Goal: Task Accomplishment & Management: Complete application form

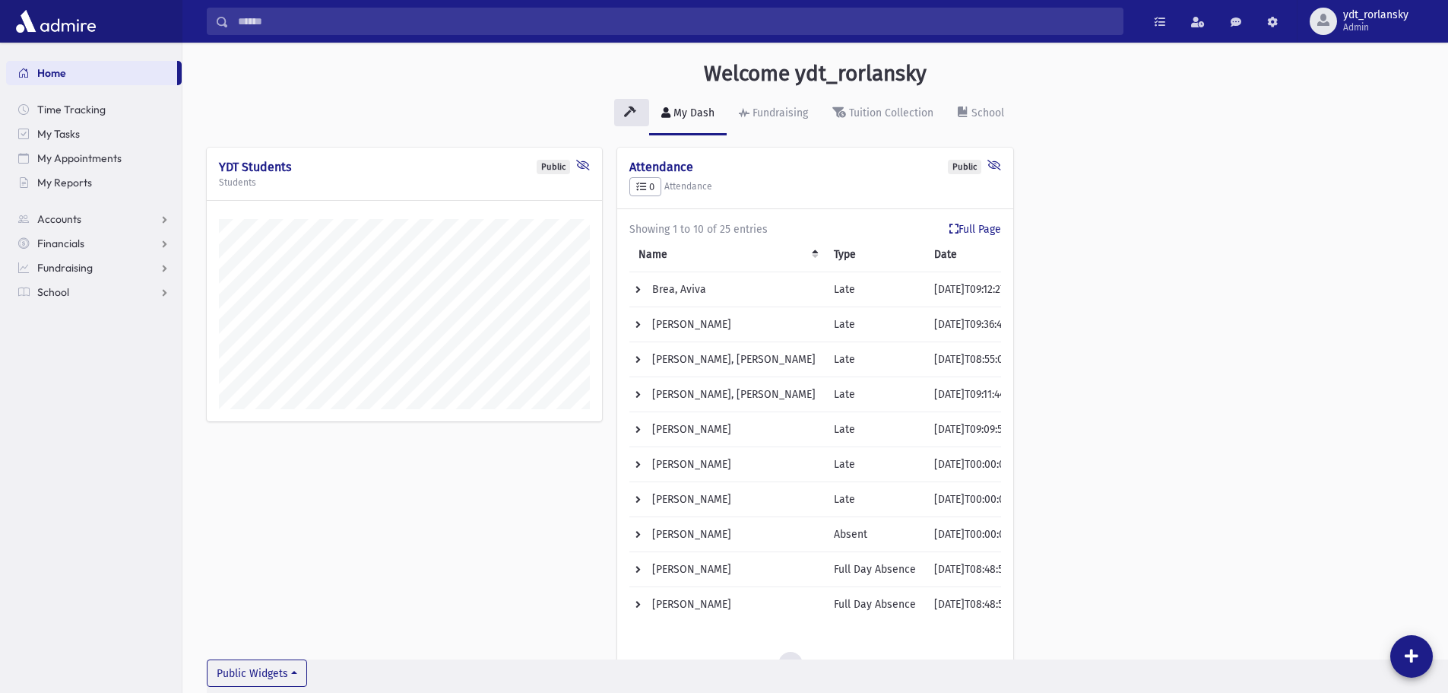
scroll to position [730, 1266]
click at [53, 235] on link "Financials" at bounding box center [94, 243] width 176 height 24
click at [64, 317] on span "Accounting" at bounding box center [73, 316] width 54 height 14
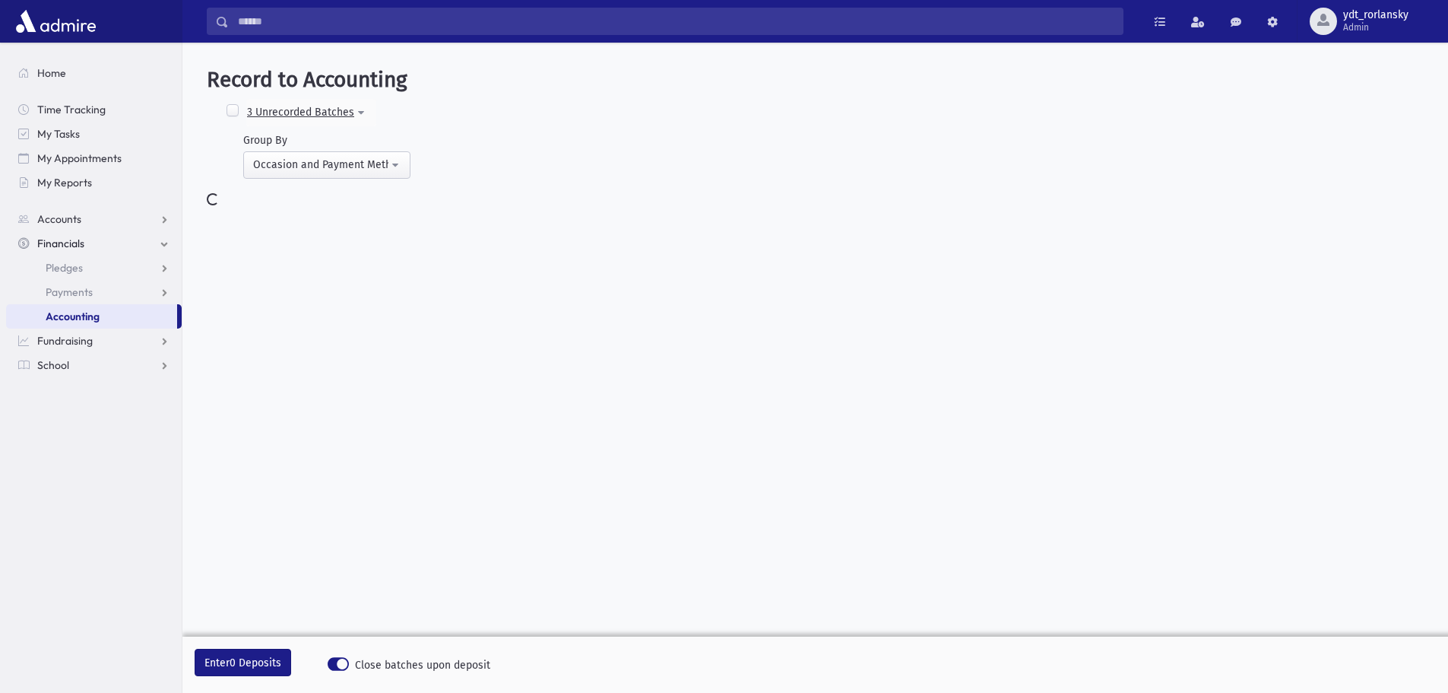
select select
select select "*"
select select
select select "*"
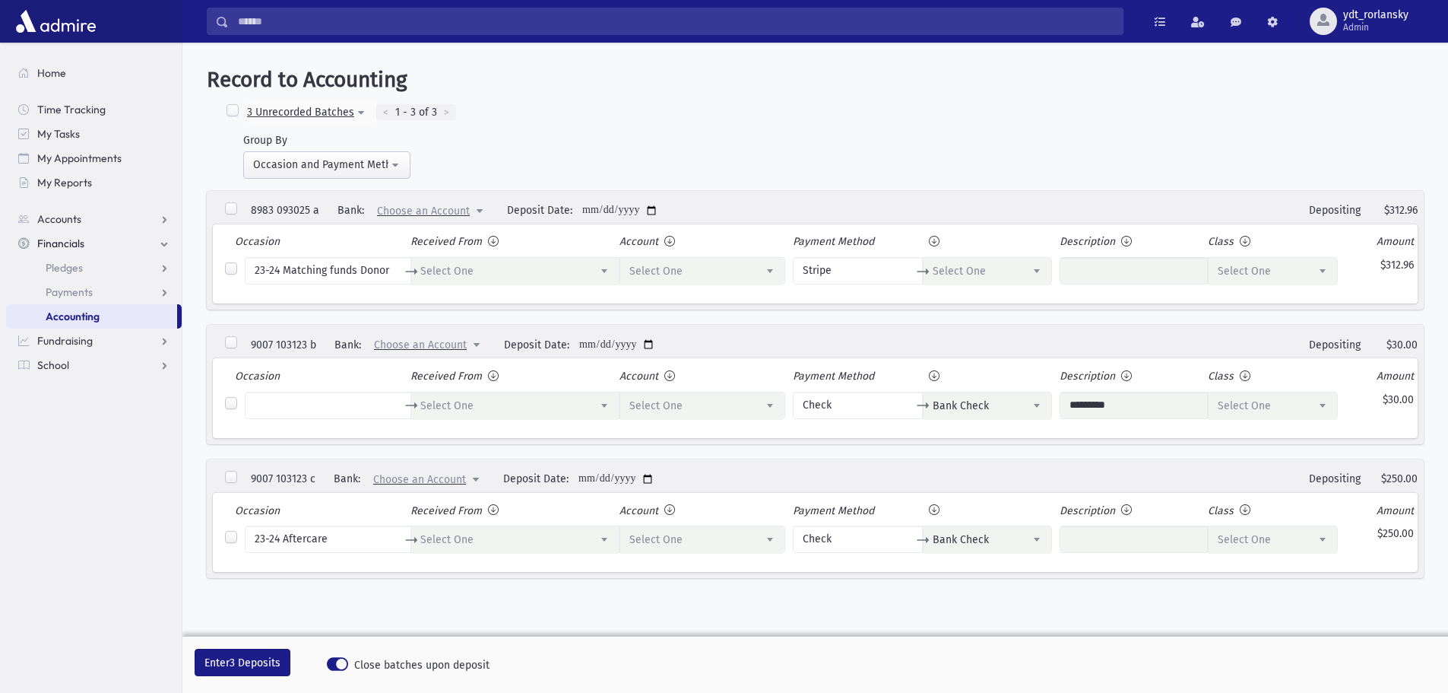
click at [229, 106] on label at bounding box center [232, 110] width 15 height 15
click at [229, 206] on label at bounding box center [230, 208] width 15 height 15
click at [464, 207] on span at bounding box center [479, 211] width 30 height 26
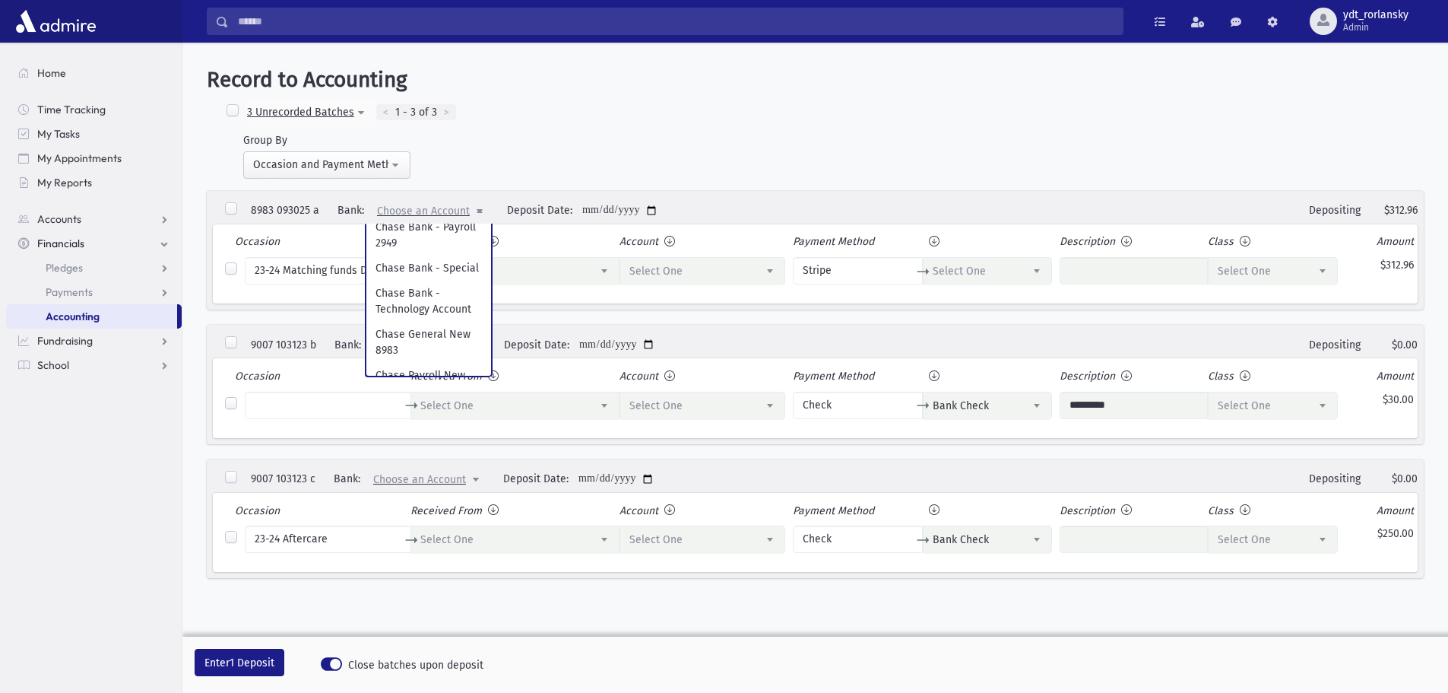
scroll to position [380, 0]
select link "***"
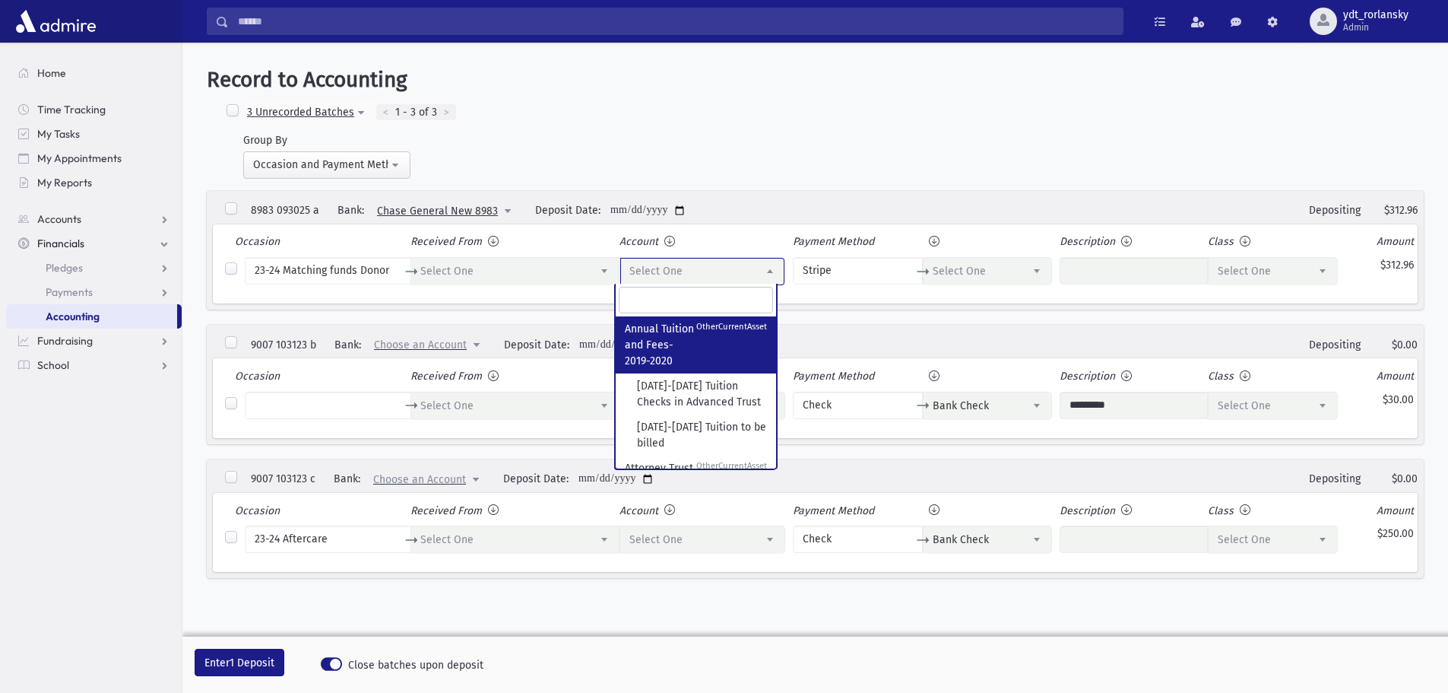
click at [745, 268] on span "Select One" at bounding box center [702, 271] width 164 height 27
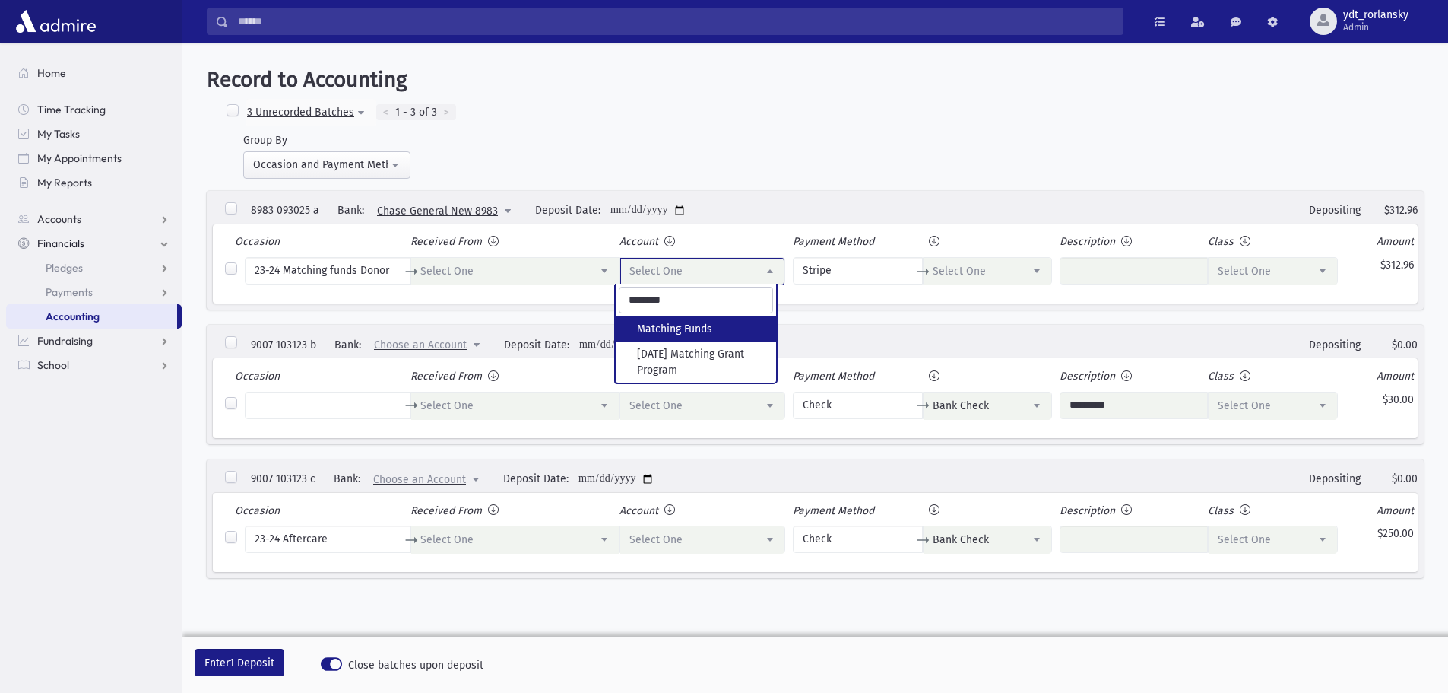
type input "********"
select select "***"
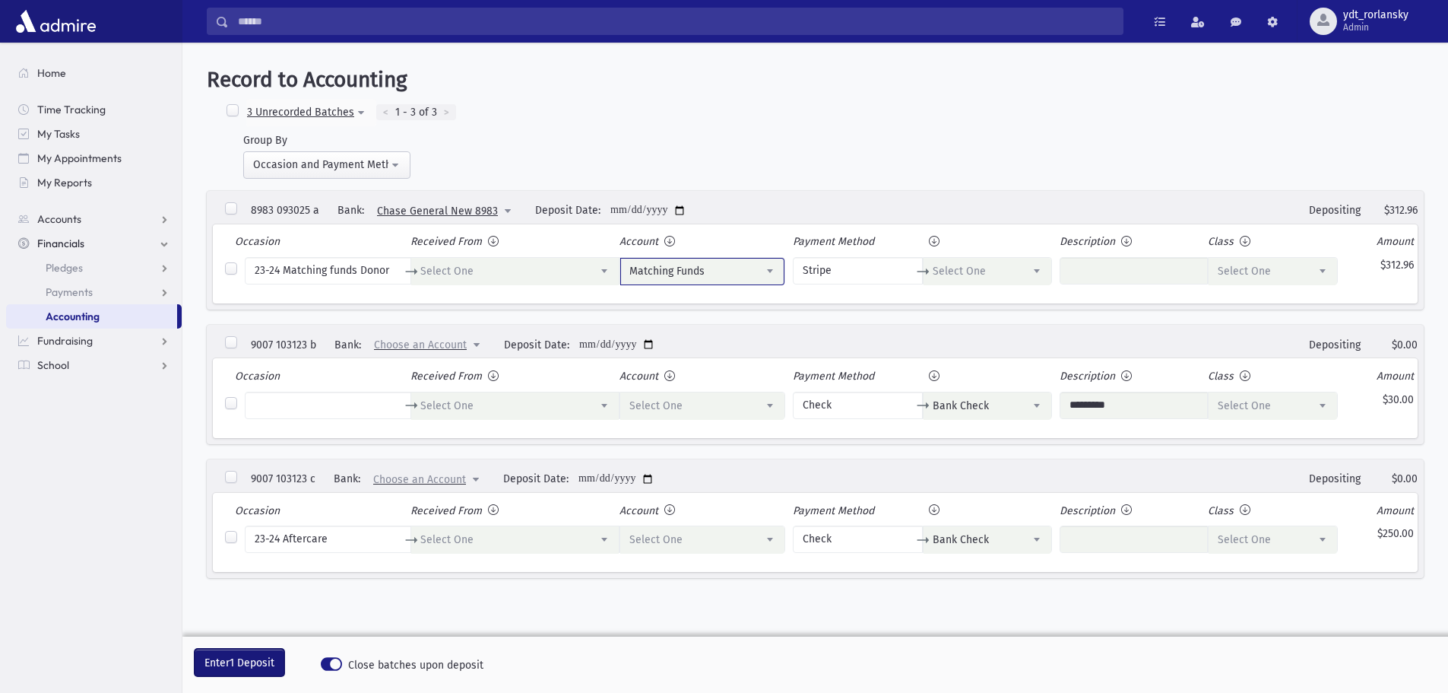
click at [224, 664] on button "Enter 1 Deposit" at bounding box center [240, 661] width 90 height 27
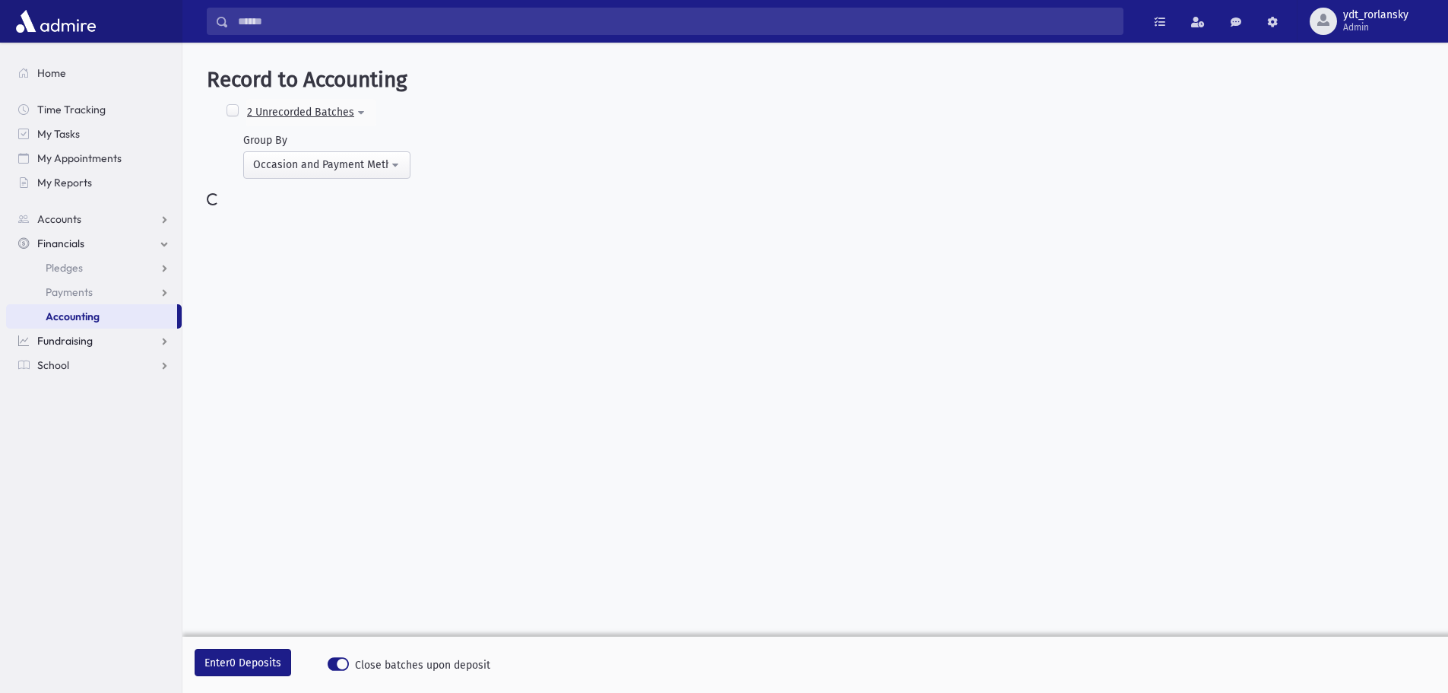
select select "*"
select select
select select "*"
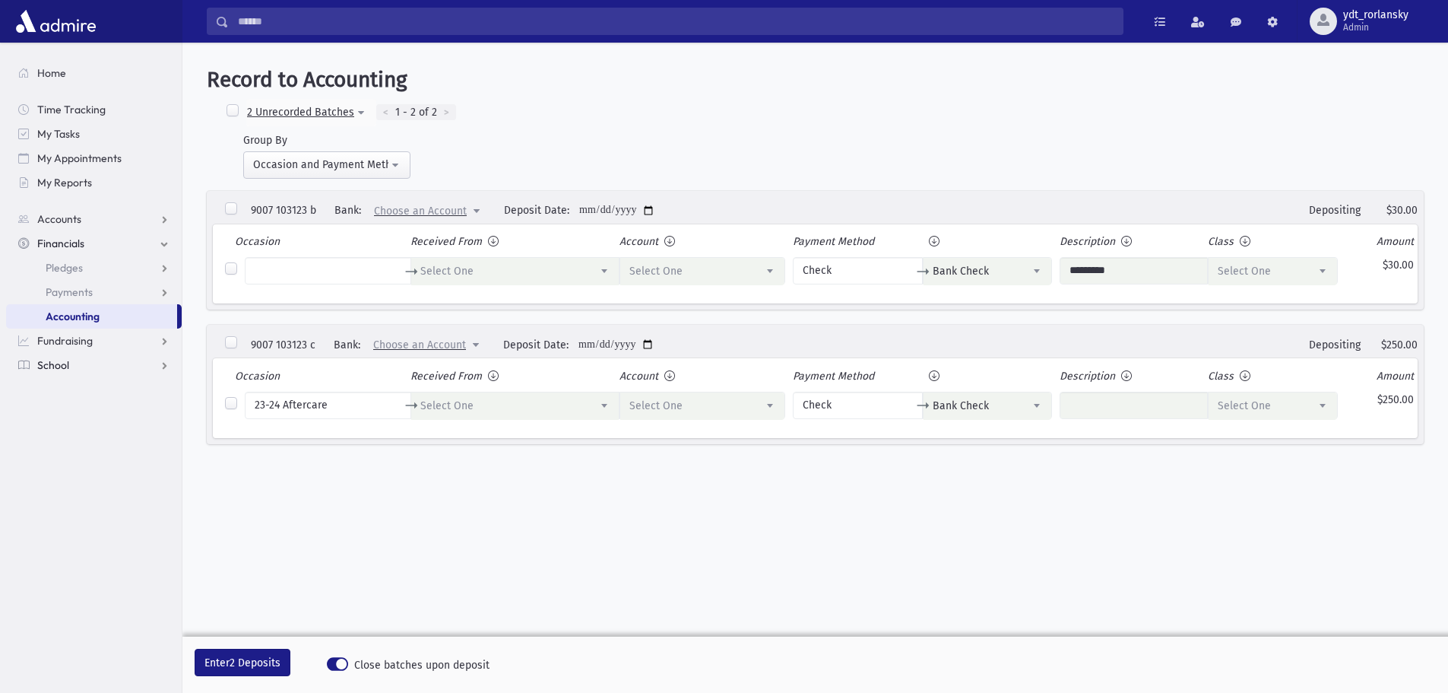
click at [63, 363] on span "School" at bounding box center [53, 365] width 32 height 14
click at [62, 336] on span "Attendance" at bounding box center [74, 341] width 56 height 14
click at [72, 360] on span "Entry" at bounding box center [71, 365] width 26 height 14
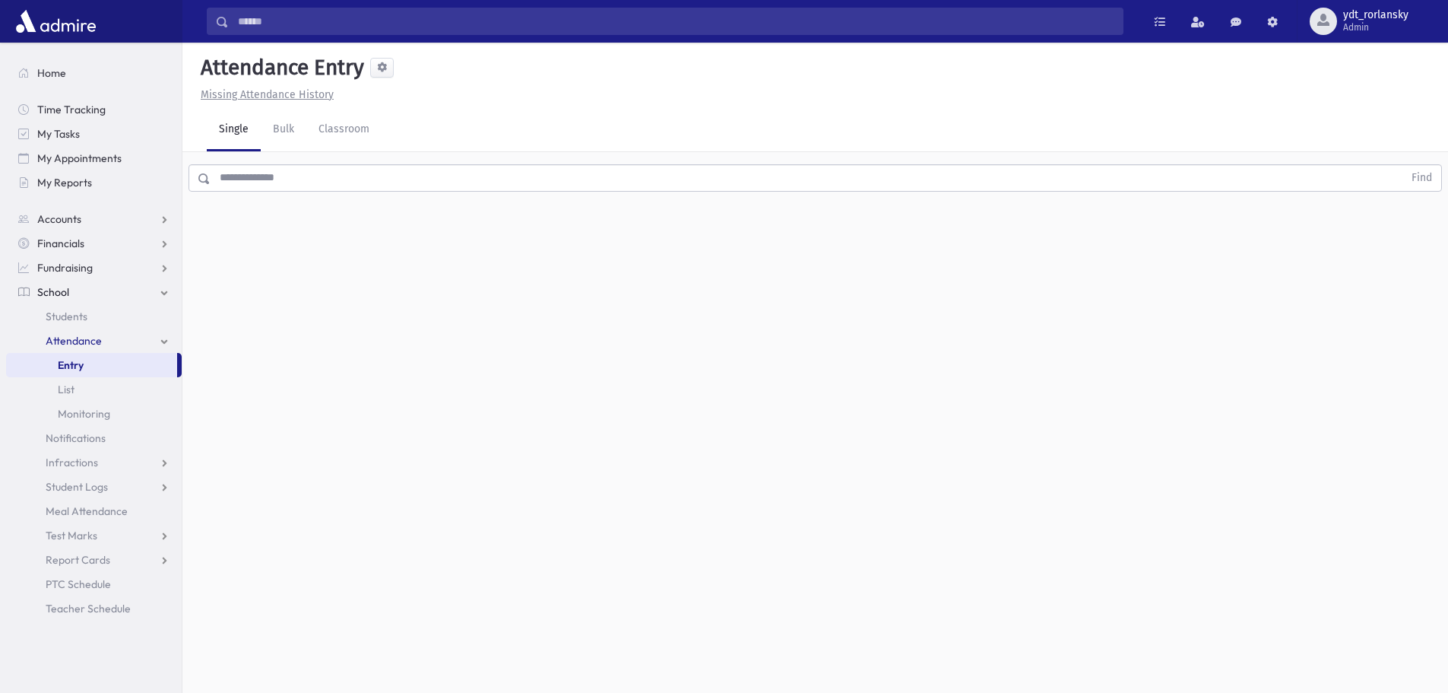
click at [300, 182] on input "text" at bounding box center [807, 177] width 1193 height 27
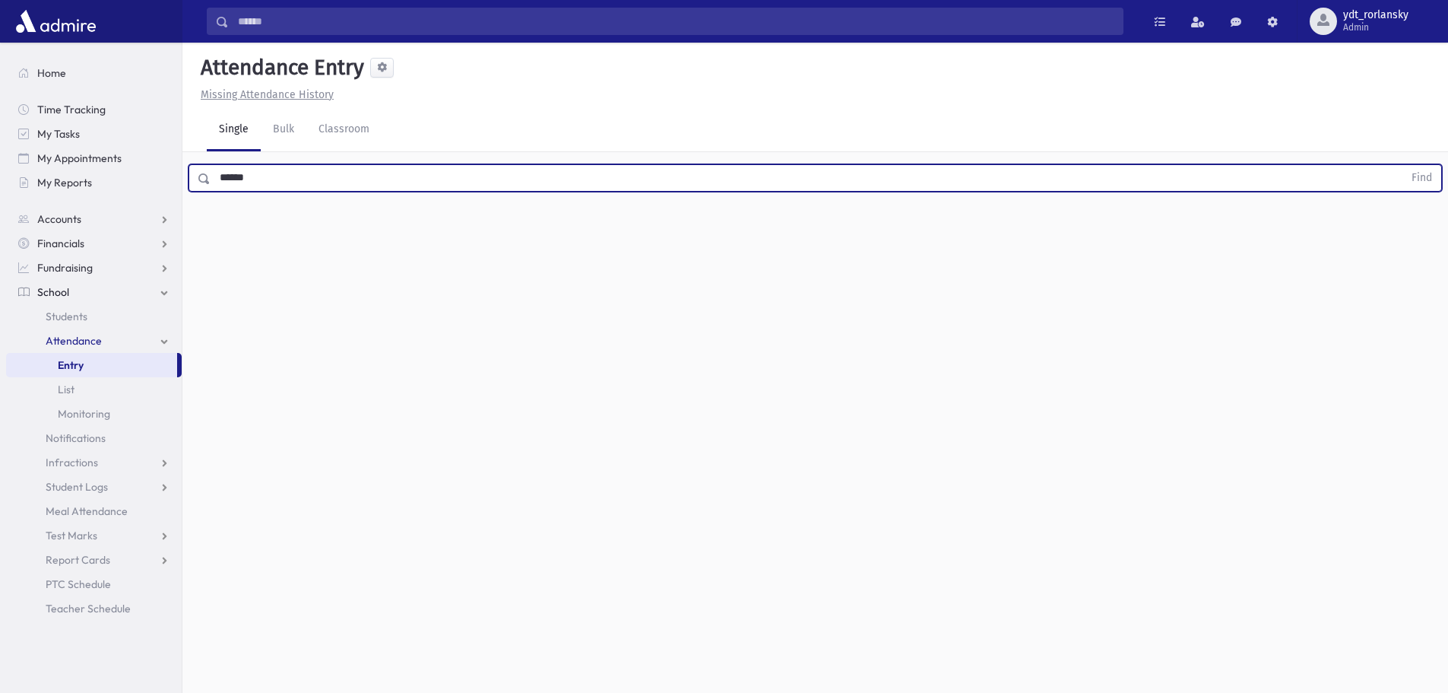
type input "******"
click at [1403, 165] on button "Find" at bounding box center [1422, 178] width 39 height 26
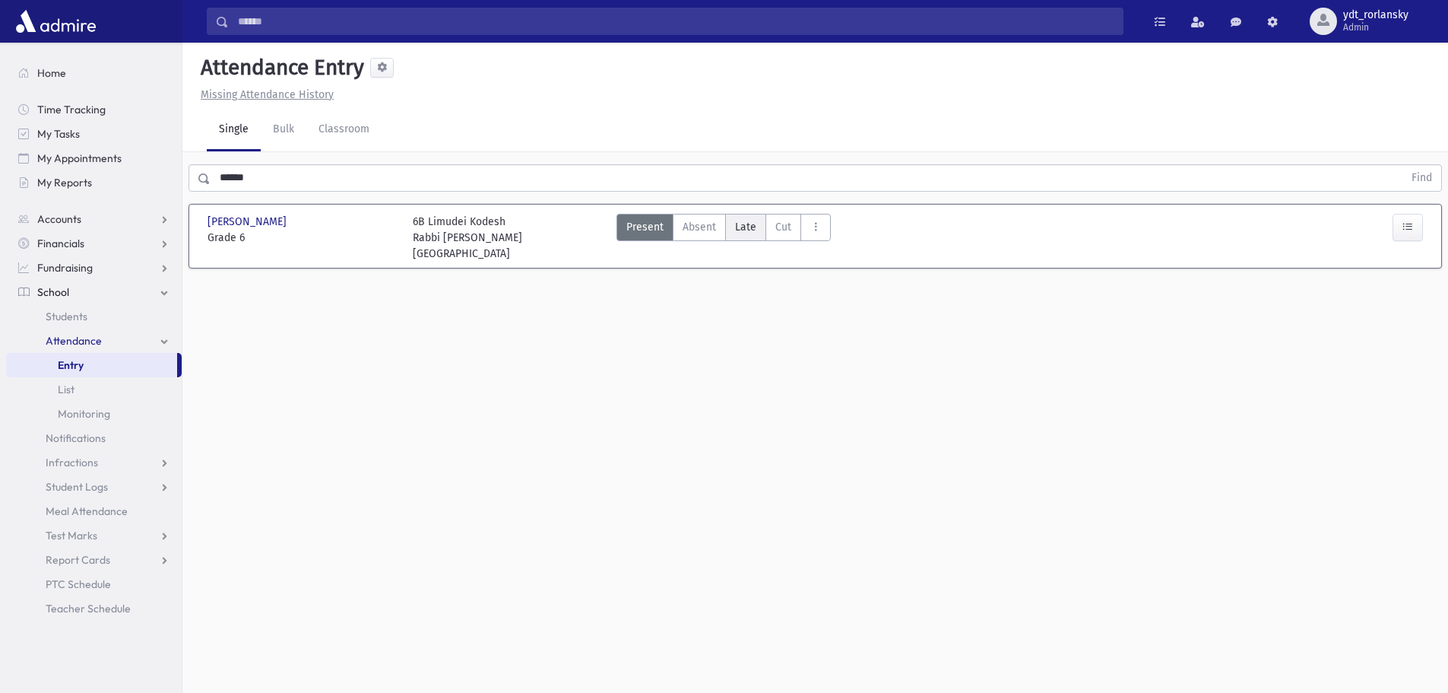
click at [750, 232] on span "Late" at bounding box center [745, 227] width 21 height 16
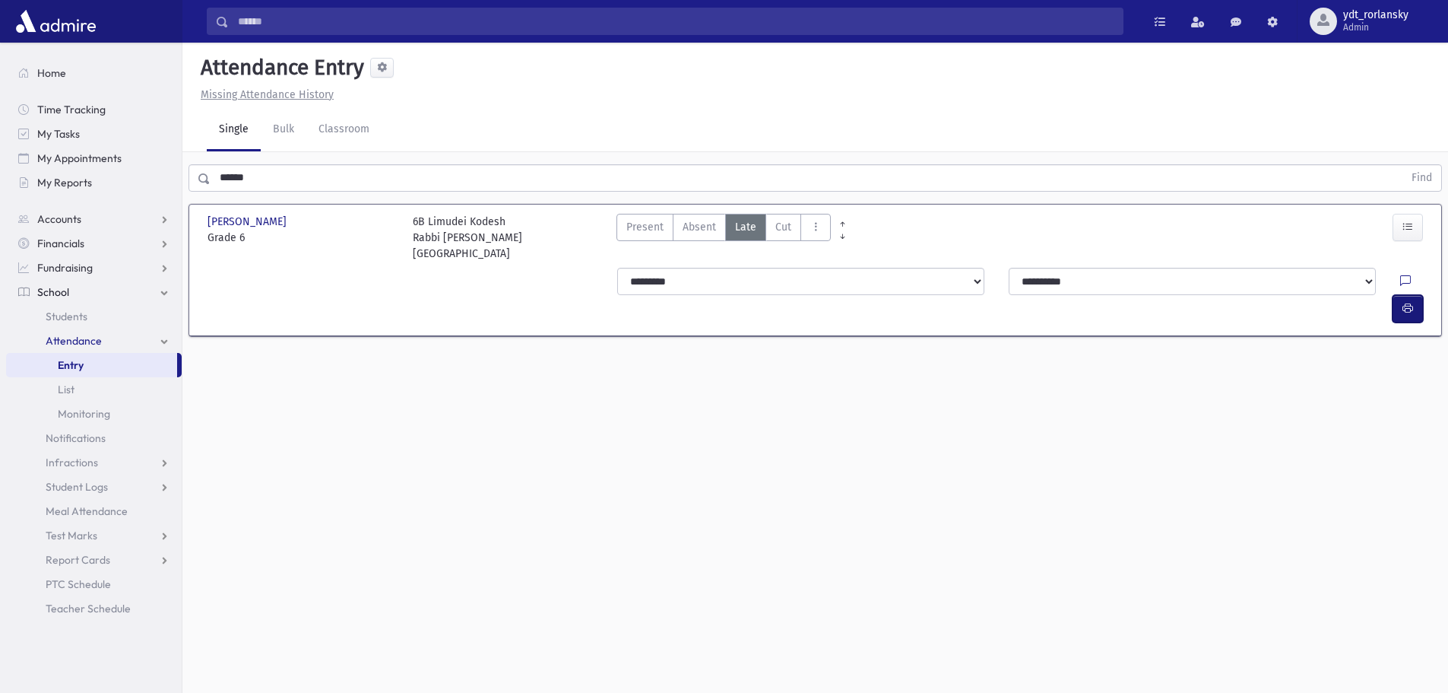
click at [1406, 302] on icon "button" at bounding box center [1408, 308] width 11 height 13
click at [62, 242] on span "Financials" at bounding box center [60, 243] width 47 height 14
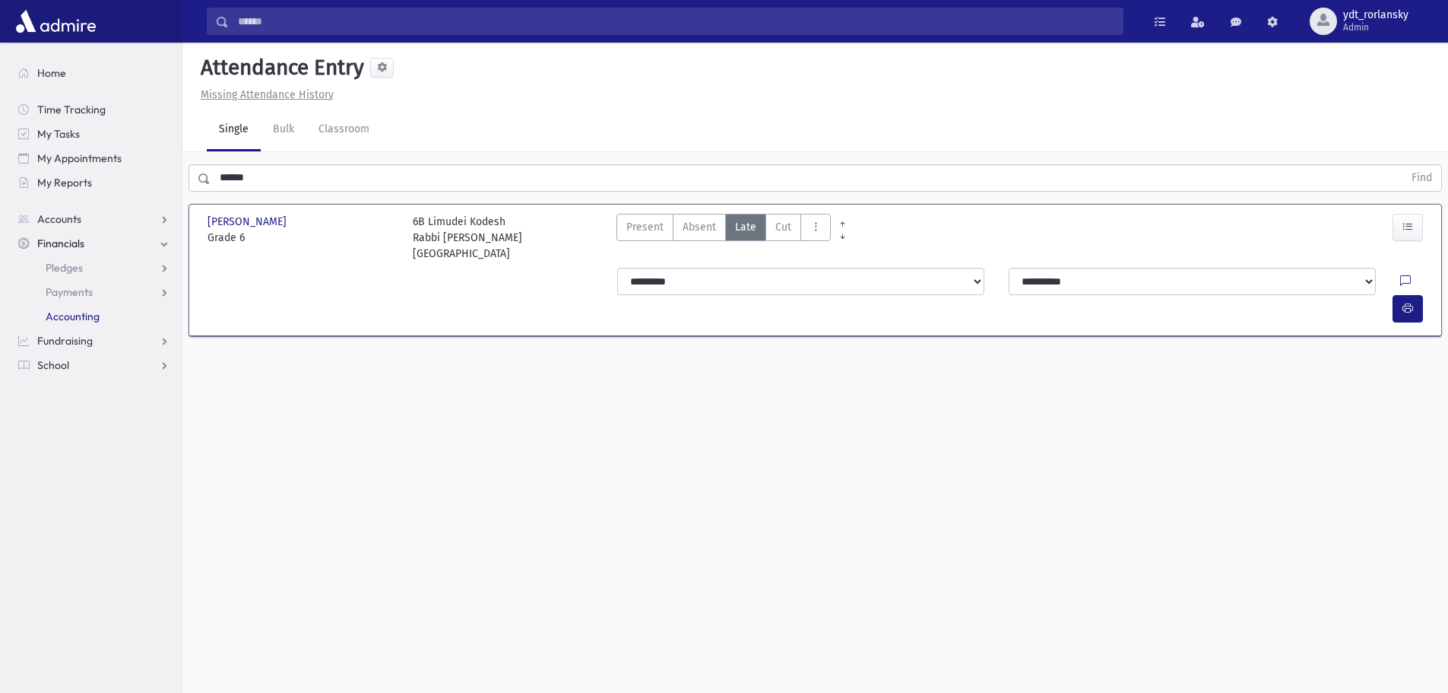
click at [74, 314] on span "Accounting" at bounding box center [73, 316] width 54 height 14
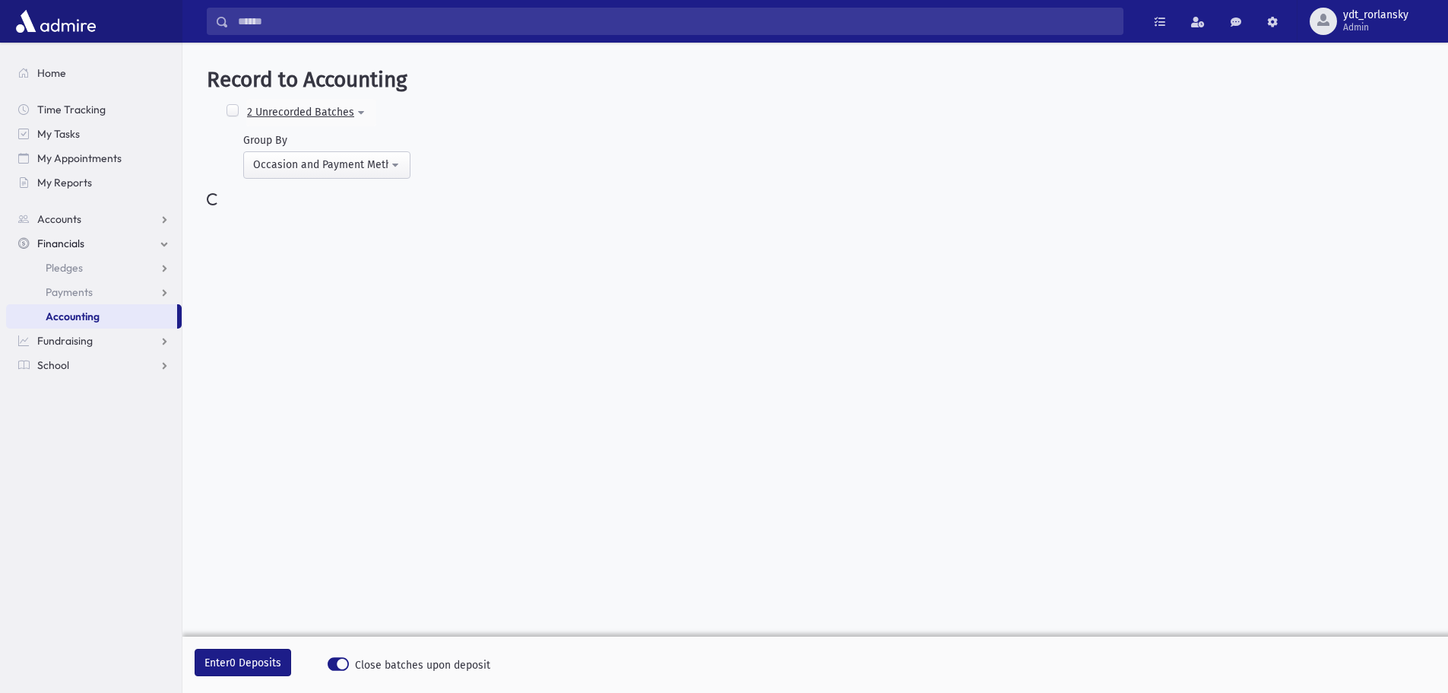
select select "*"
select select
select select "*"
